Goal: Information Seeking & Learning: Compare options

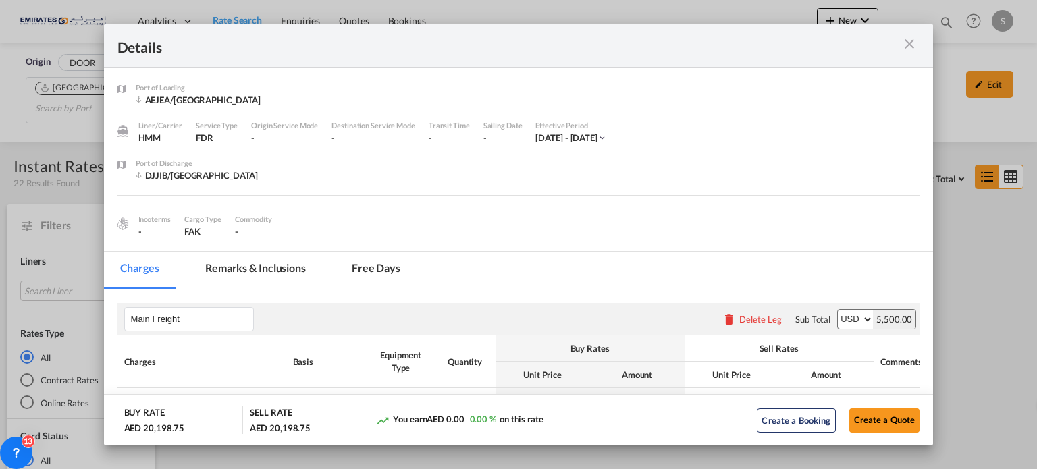
click at [912, 44] on md-icon "icon-close m-3 fg-AAA8AD cursor" at bounding box center [910, 44] width 16 height 16
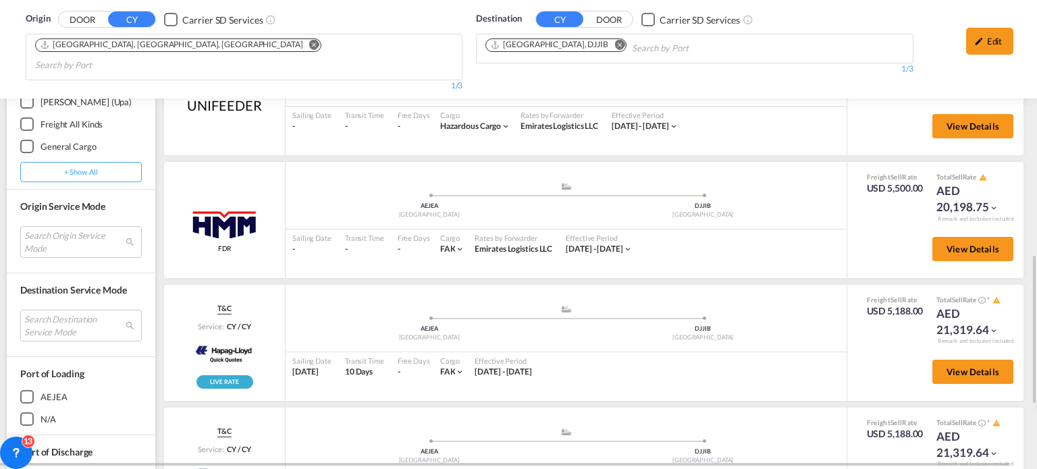
click at [606, 50] on button "Remove" at bounding box center [616, 46] width 20 height 14
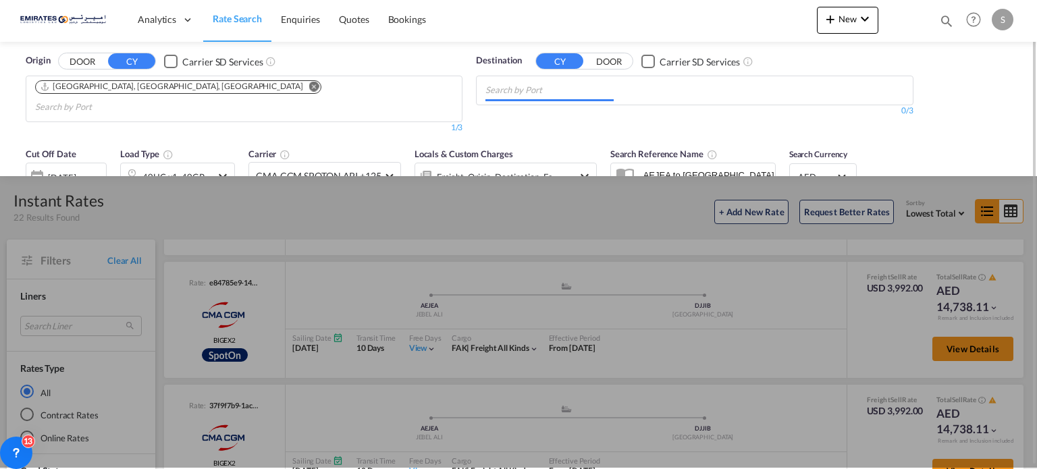
scroll to position [0, 0]
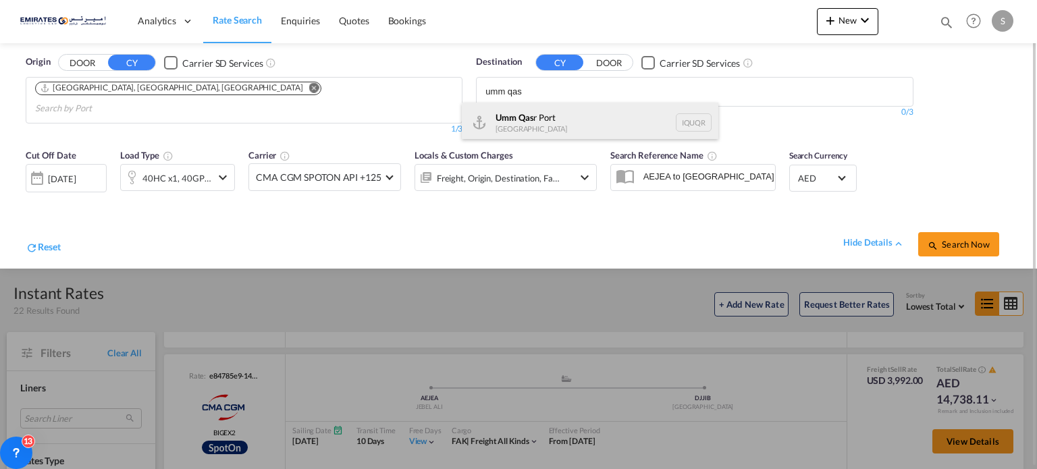
type input "umm qas"
click at [517, 126] on div "Umm Qas r [GEOGRAPHIC_DATA] [GEOGRAPHIC_DATA]" at bounding box center [590, 123] width 257 height 41
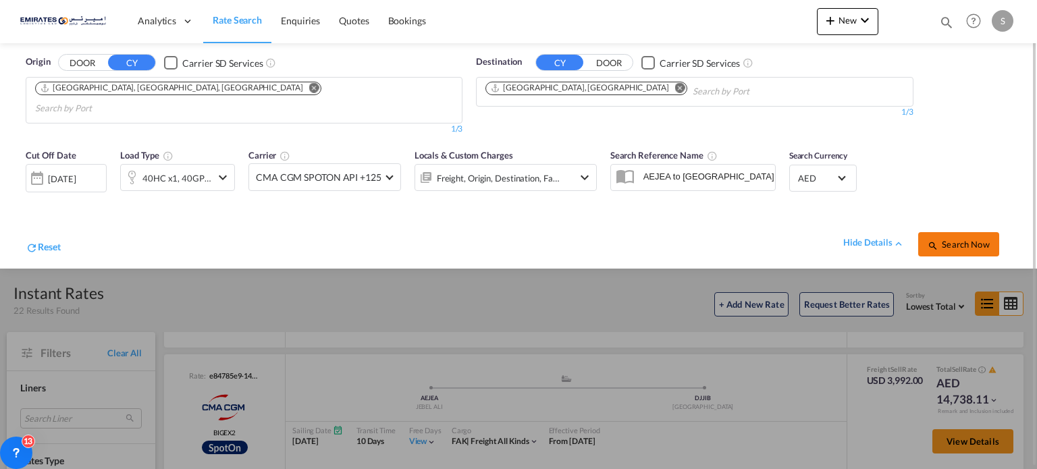
click at [951, 239] on span "Search Now" at bounding box center [958, 244] width 61 height 11
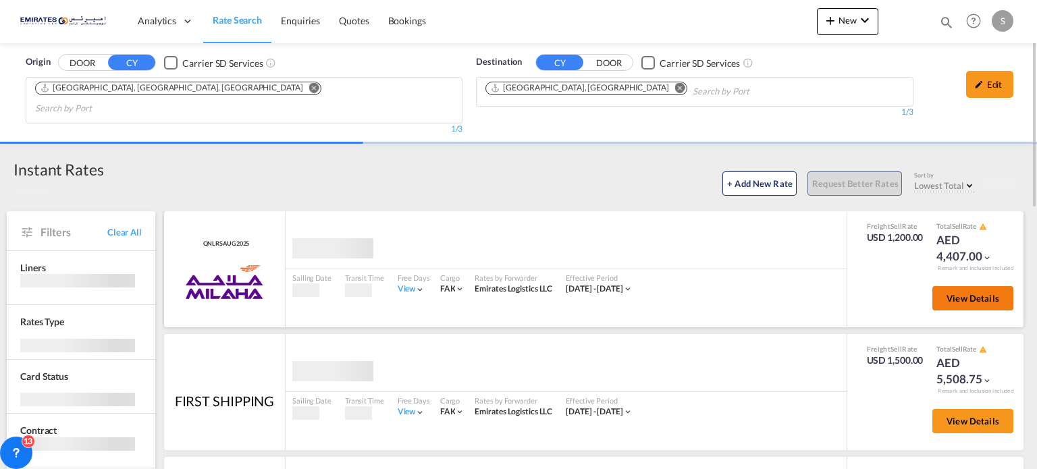
click at [947, 293] on span "View Details" at bounding box center [973, 298] width 53 height 11
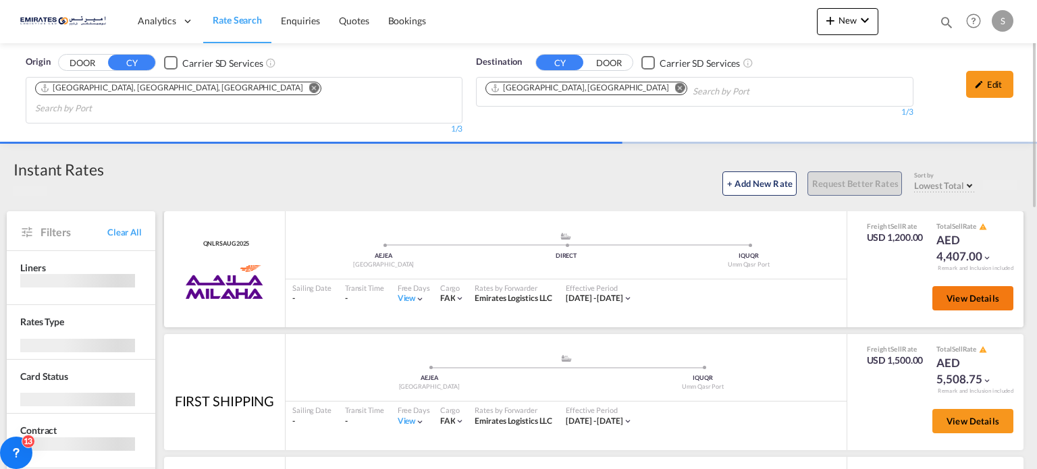
click at [952, 286] on button "View Details" at bounding box center [973, 298] width 81 height 24
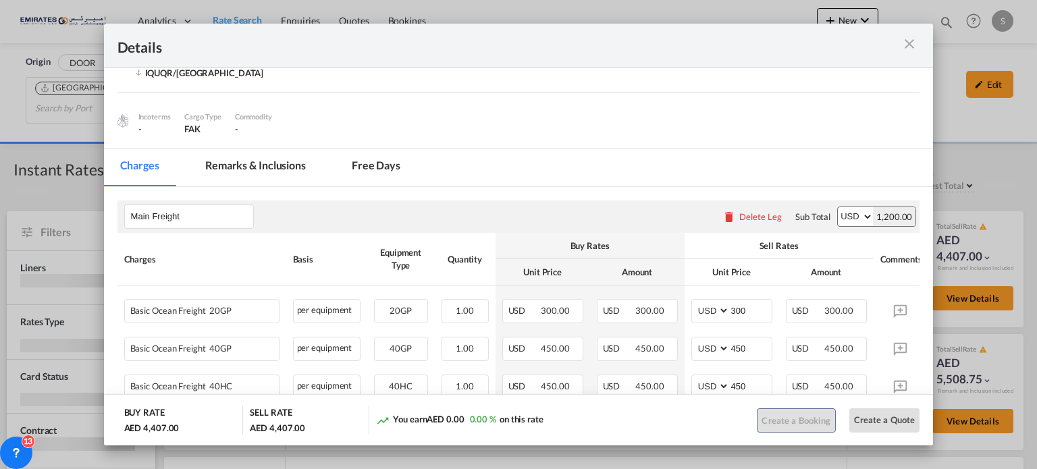
scroll to position [189, 0]
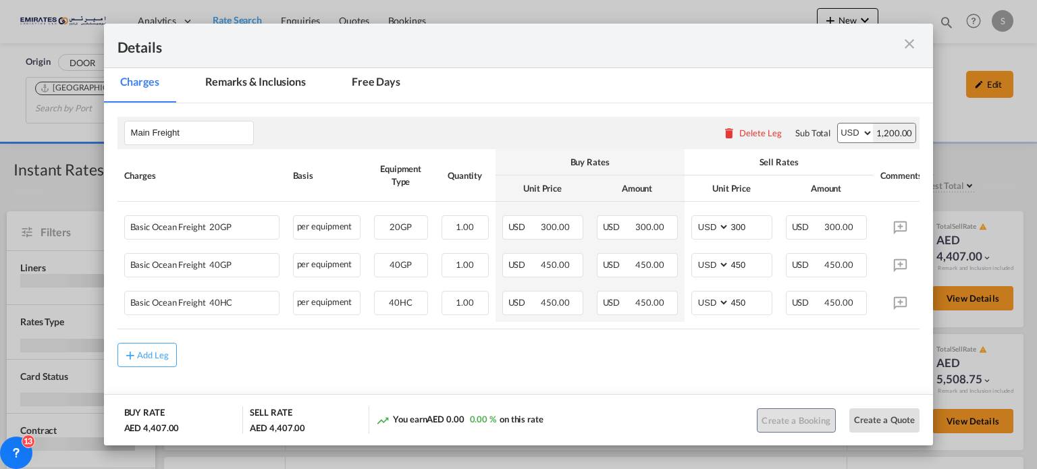
click at [909, 46] on md-icon "icon-close m-3 fg-AAA8AD cursor" at bounding box center [910, 44] width 16 height 16
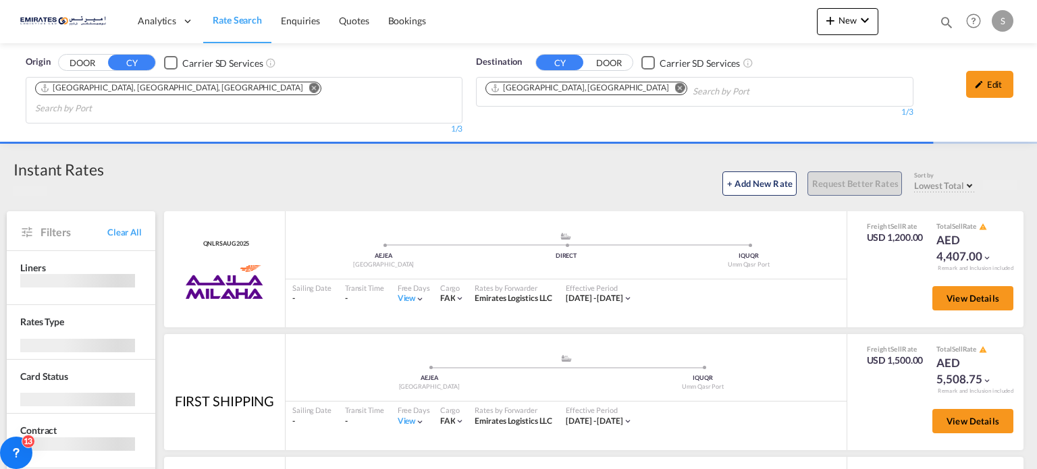
scroll to position [68, 0]
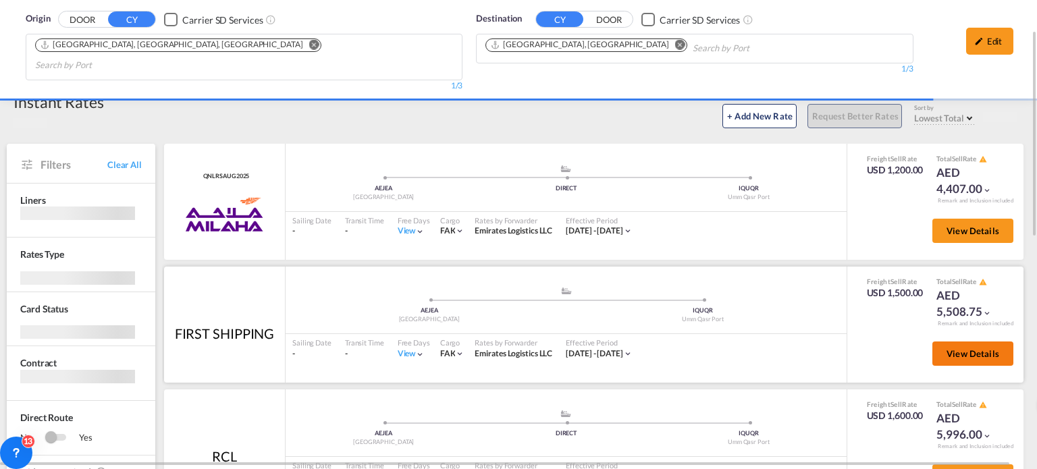
click at [947, 349] on span "View Details" at bounding box center [973, 354] width 53 height 11
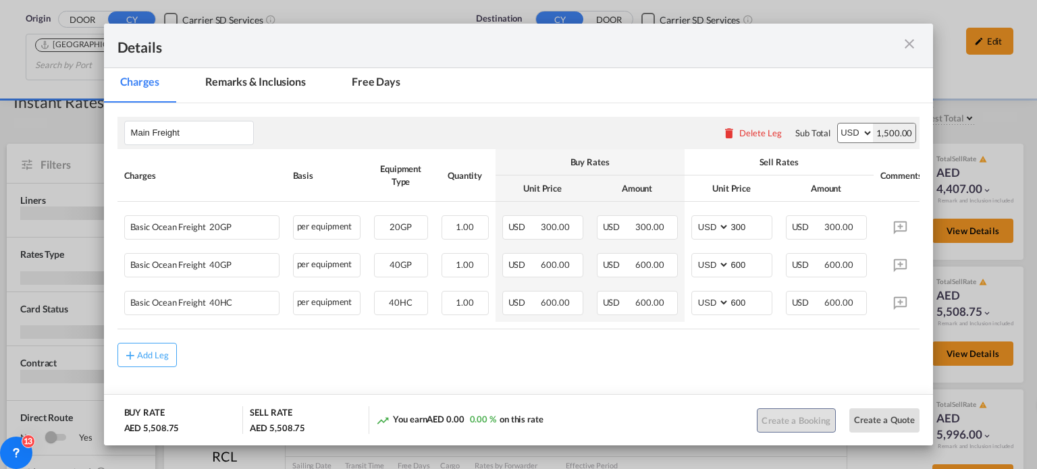
scroll to position [189, 0]
click at [906, 40] on md-icon "icon-close m-3 fg-AAA8AD cursor" at bounding box center [910, 44] width 16 height 16
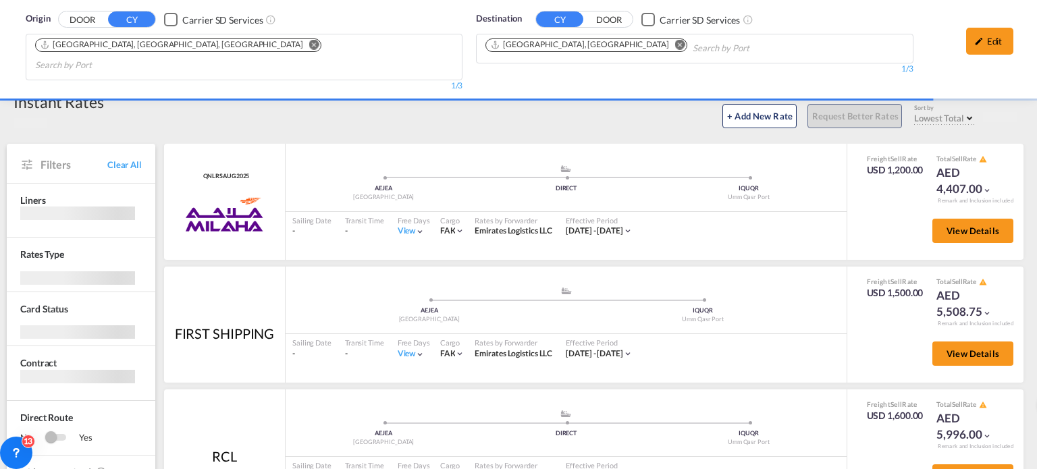
scroll to position [135, 0]
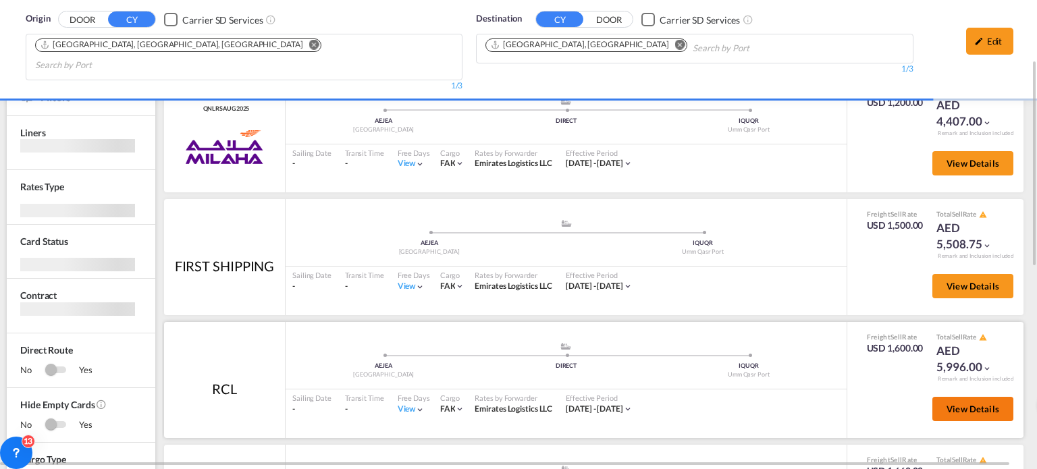
click at [962, 404] on span "View Details" at bounding box center [973, 409] width 53 height 11
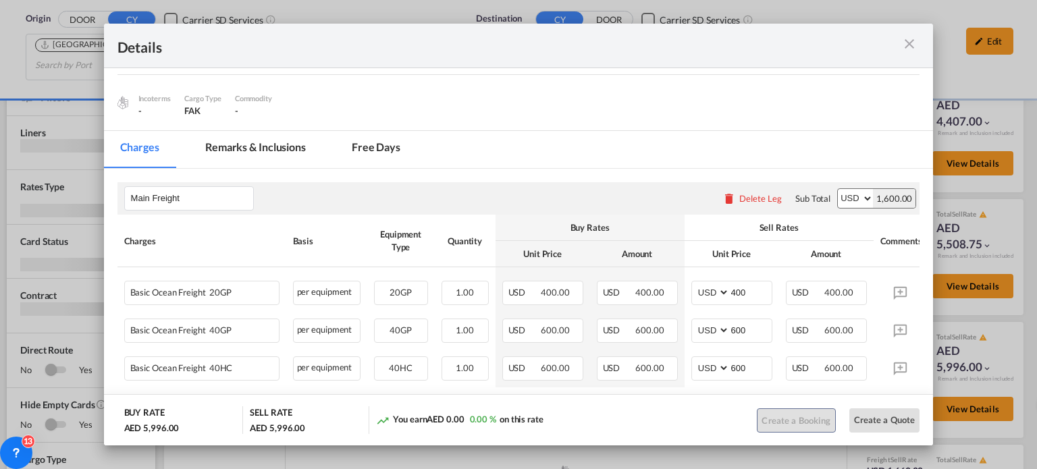
scroll to position [203, 0]
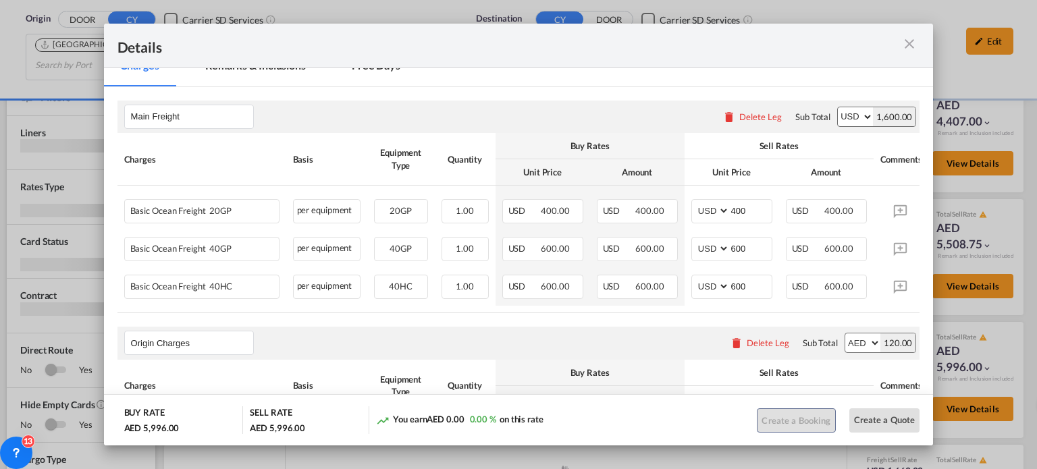
click at [908, 36] on md-icon "icon-close m-3 fg-AAA8AD cursor" at bounding box center [910, 44] width 16 height 16
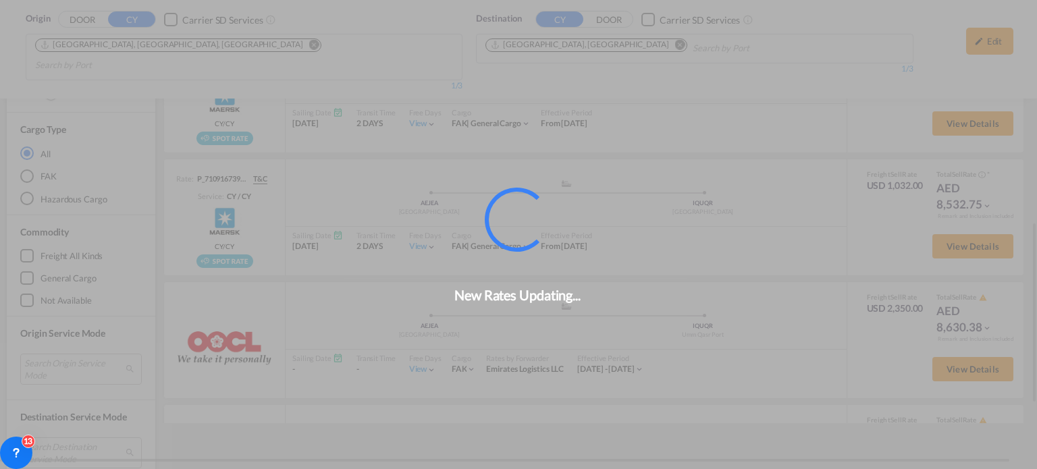
scroll to position [588, 0]
